Goal: Information Seeking & Learning: Learn about a topic

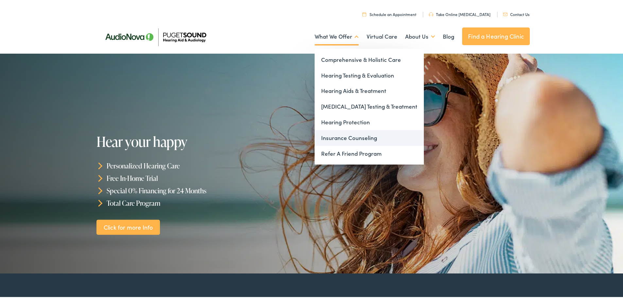
click at [356, 135] on link "Insurance Counseling" at bounding box center [368, 137] width 109 height 16
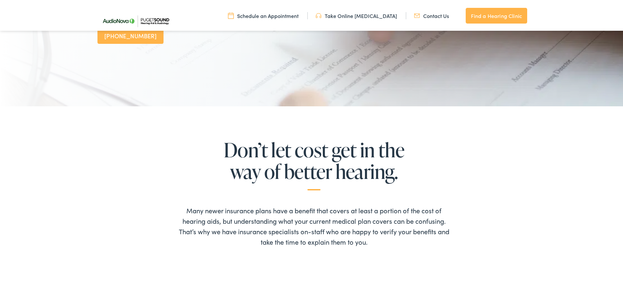
scroll to position [458, 0]
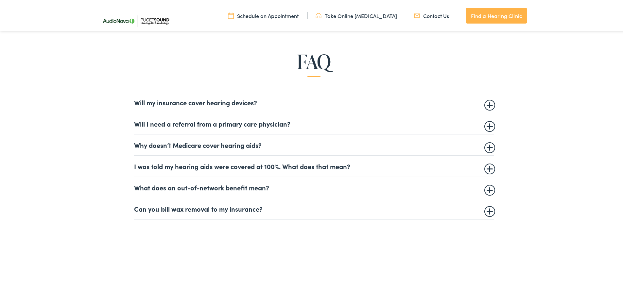
click at [224, 105] on summary "Will my insurance cover hearing devices?" at bounding box center [314, 101] width 360 height 8
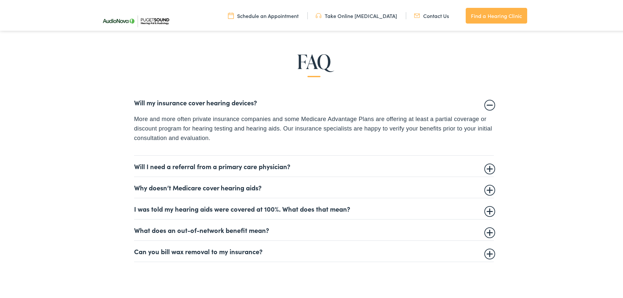
click at [224, 105] on summary "Will my insurance cover hearing devices?" at bounding box center [314, 101] width 360 height 8
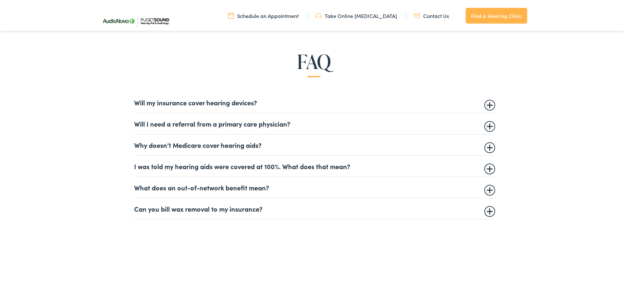
click at [319, 248] on div "FAQ Will my insurance cover hearing devices? More and more often private insura…" at bounding box center [314, 134] width 628 height 234
drag, startPoint x: 494, startPoint y: 203, endPoint x: 351, endPoint y: 193, distance: 144.2
click at [477, 201] on div "FAQ Will my insurance cover hearing devices? More and more often private insura…" at bounding box center [313, 133] width 577 height 169
click at [481, 166] on summary "I was told my hearing aids were covered at 100%. What does that mean?" at bounding box center [314, 165] width 360 height 8
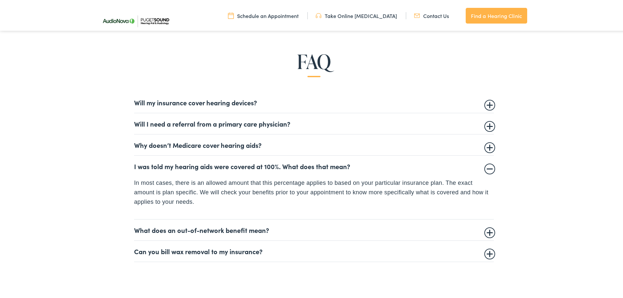
click at [481, 166] on summary "I was told my hearing aids were covered at 100%. What does that mean?" at bounding box center [314, 165] width 360 height 8
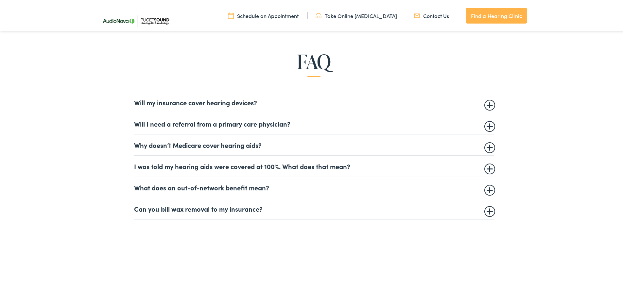
click at [490, 143] on summary "Why doesn’t Medicare cover hearing aids?" at bounding box center [314, 144] width 360 height 8
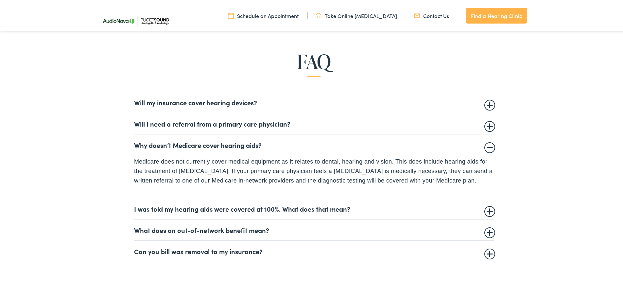
click at [489, 140] on summary "Why doesn’t Medicare cover hearing aids?" at bounding box center [314, 144] width 360 height 8
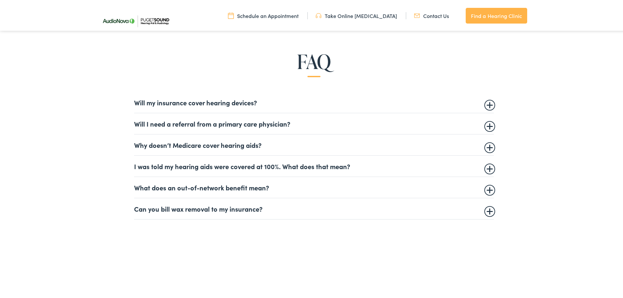
click at [490, 134] on details "Why doesn’t Medicare cover hearing aids? Medicare does not currently cover medi…" at bounding box center [314, 143] width 360 height 21
click at [484, 122] on summary "Will I need a referral from a primary care physician?" at bounding box center [314, 122] width 360 height 8
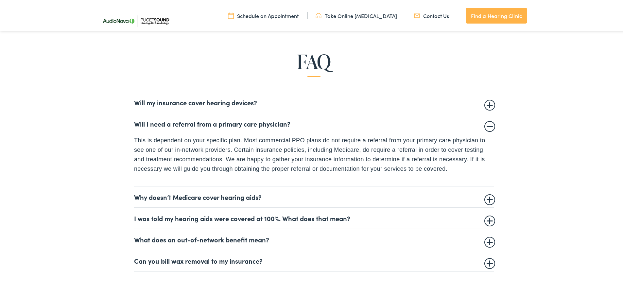
click at [484, 122] on summary "Will I need a referral from a primary care physician?" at bounding box center [314, 122] width 360 height 8
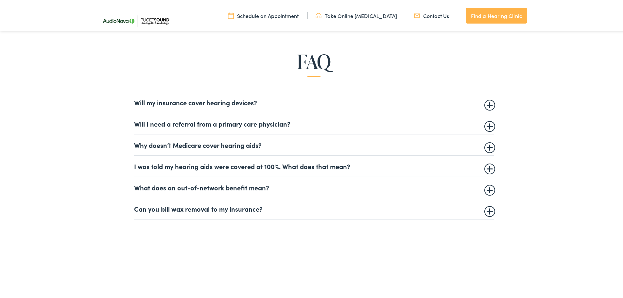
click at [217, 105] on summary "Will my insurance cover hearing devices?" at bounding box center [314, 101] width 360 height 8
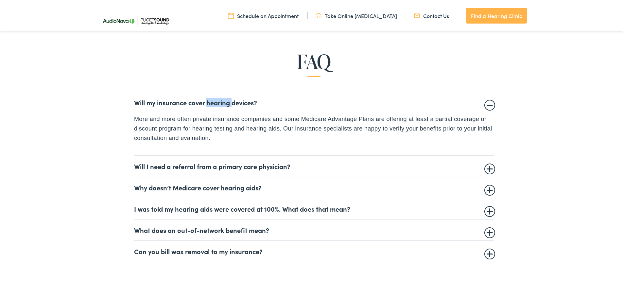
click at [217, 105] on summary "Will my insurance cover hearing devices?" at bounding box center [314, 101] width 360 height 8
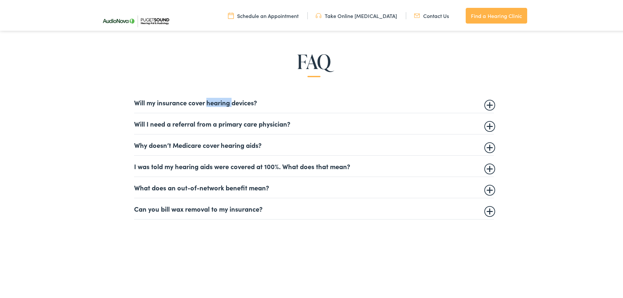
click at [215, 81] on div "FAQ Will my insurance cover hearing devices? More and more often private insura…" at bounding box center [313, 133] width 577 height 169
click at [153, 192] on details "What does an out-of-network benefit mean? Healthcare providers can elect to be …" at bounding box center [314, 186] width 360 height 21
click at [485, 187] on summary "What does an out-of-network benefit mean?" at bounding box center [314, 186] width 360 height 8
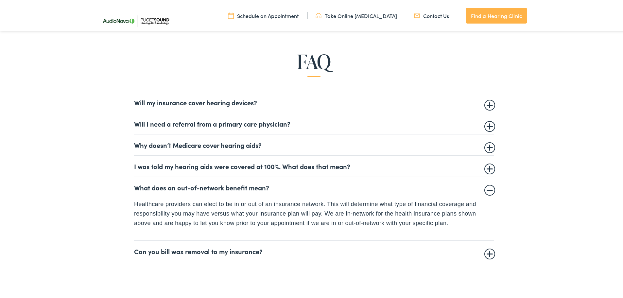
click at [485, 187] on summary "What does an out-of-network benefit mean?" at bounding box center [314, 186] width 360 height 8
